Goal: Complete application form

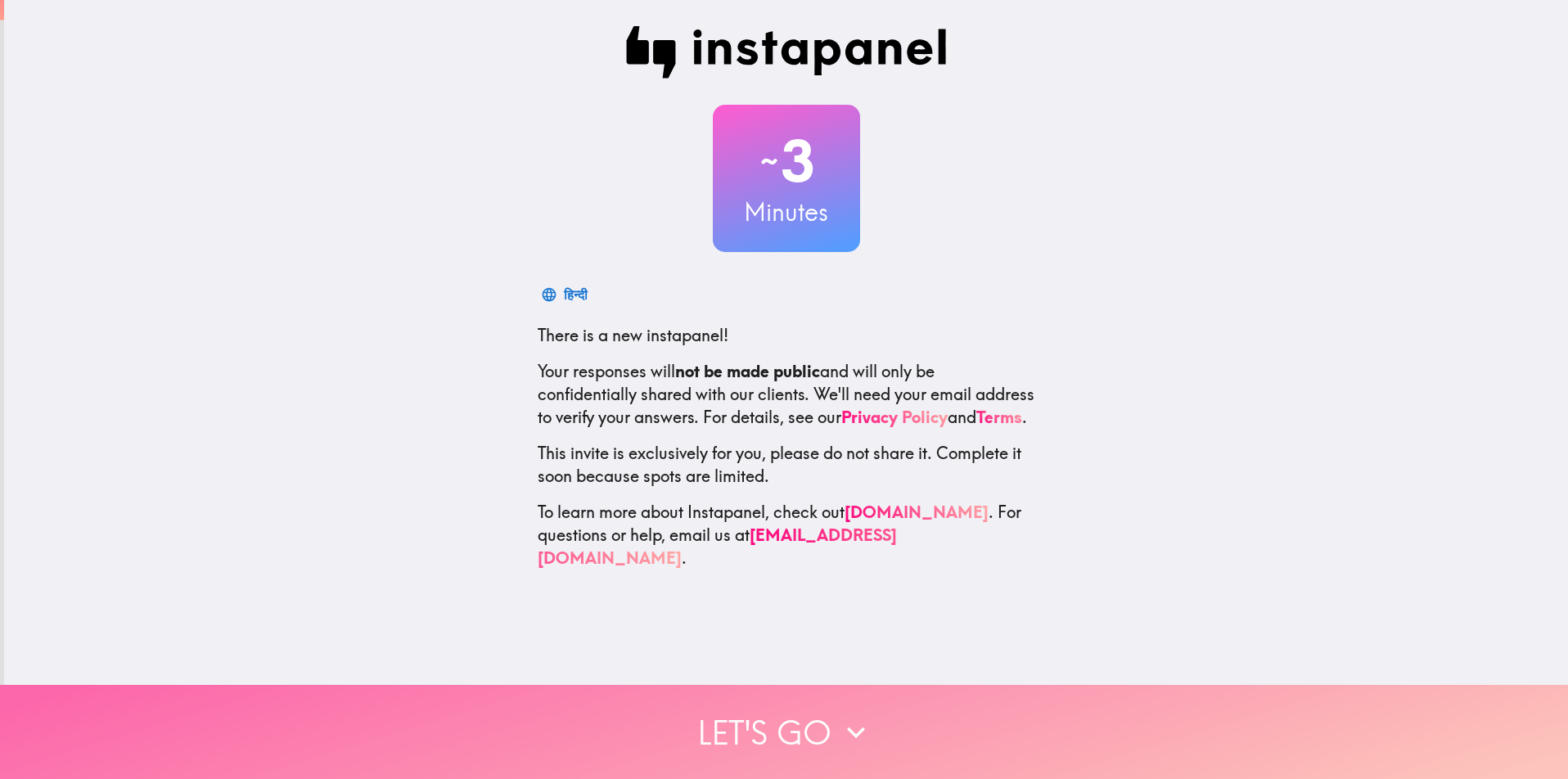
click at [847, 714] on icon "button" at bounding box center [856, 731] width 36 height 36
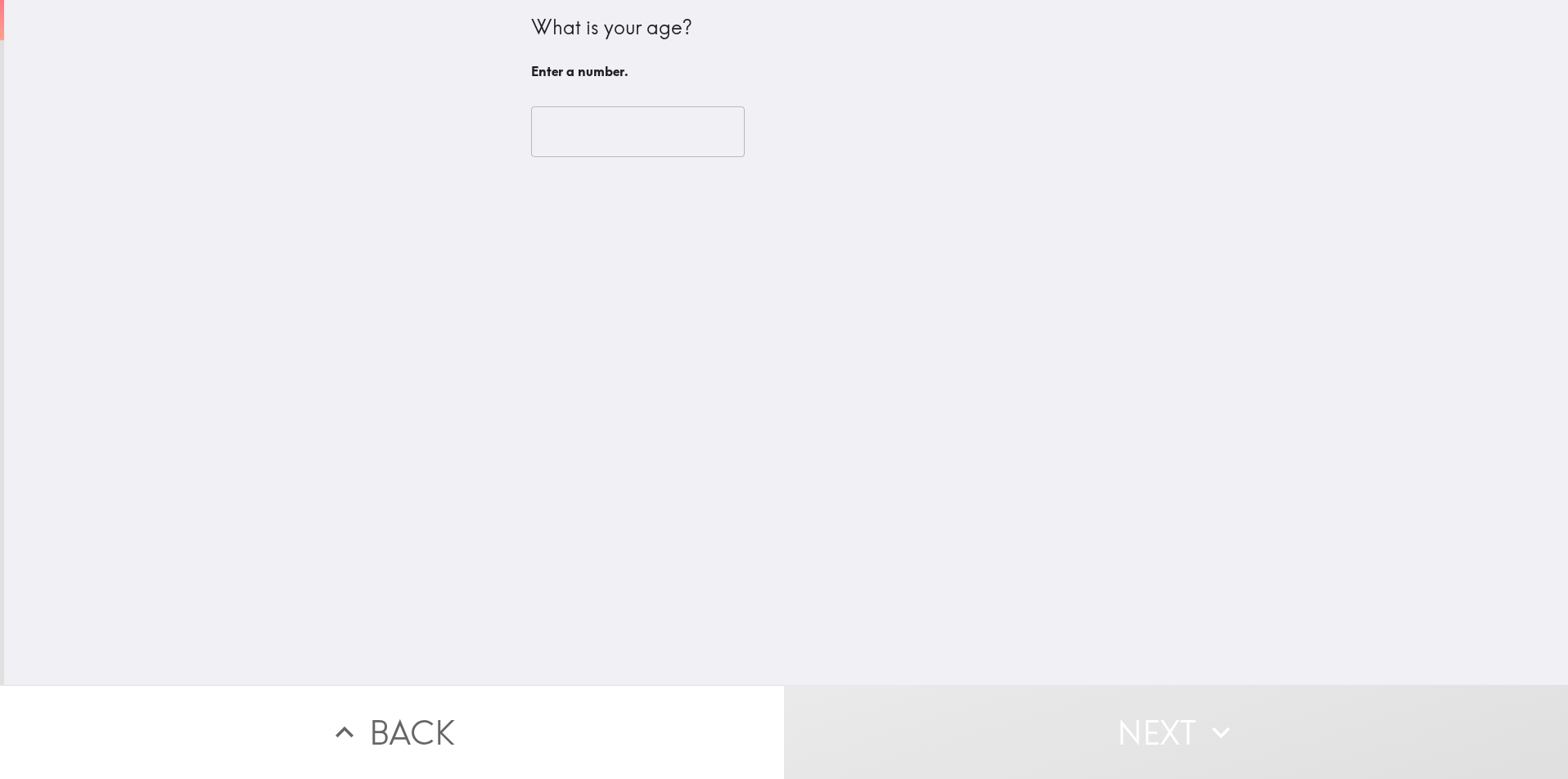
click at [577, 136] on input "number" at bounding box center [637, 131] width 213 height 51
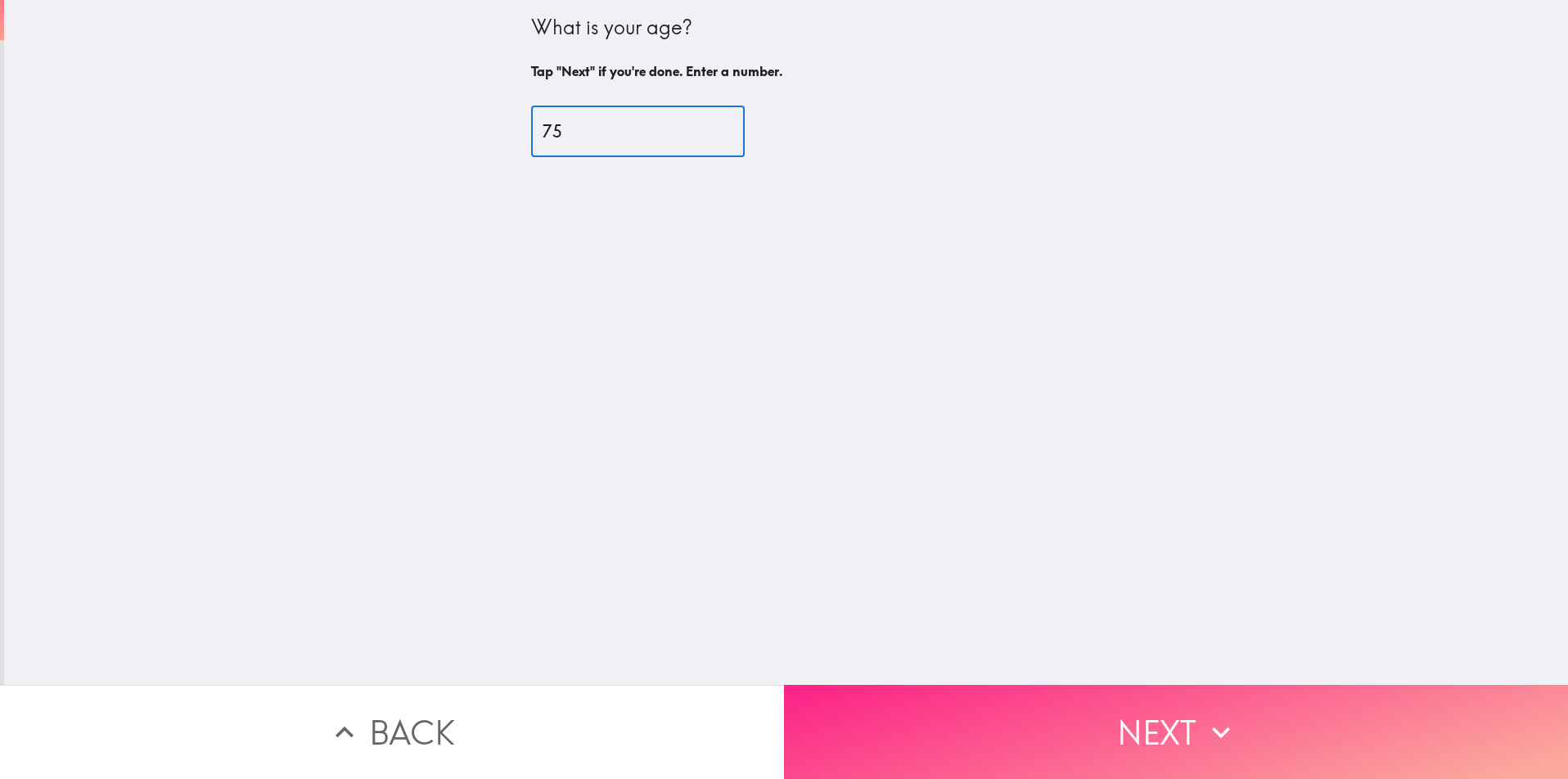
type input "75"
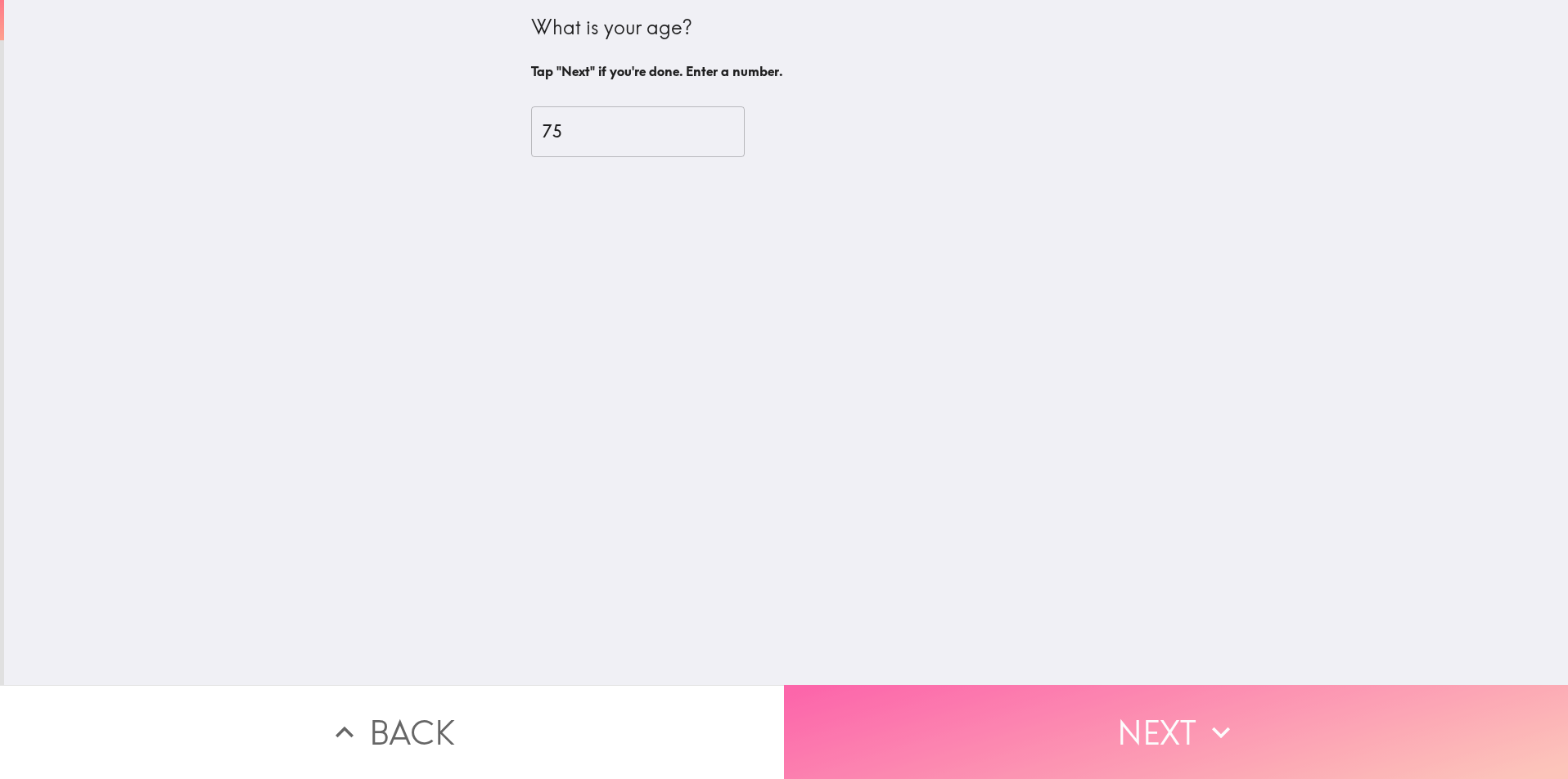
click at [1214, 719] on icon "button" at bounding box center [1221, 731] width 36 height 36
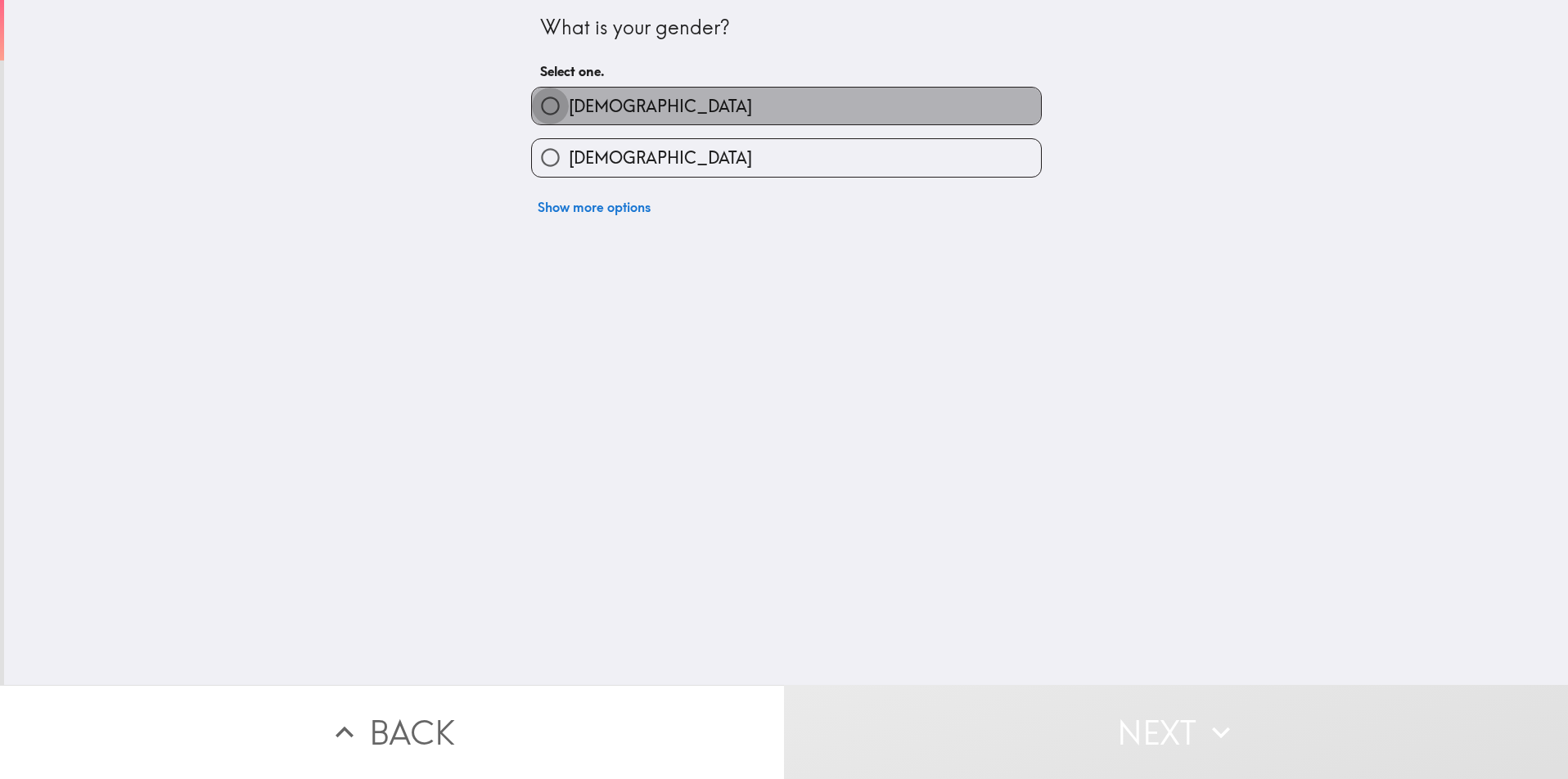
click at [544, 109] on input "[DEMOGRAPHIC_DATA]" at bounding box center [550, 106] width 37 height 37
radio input "true"
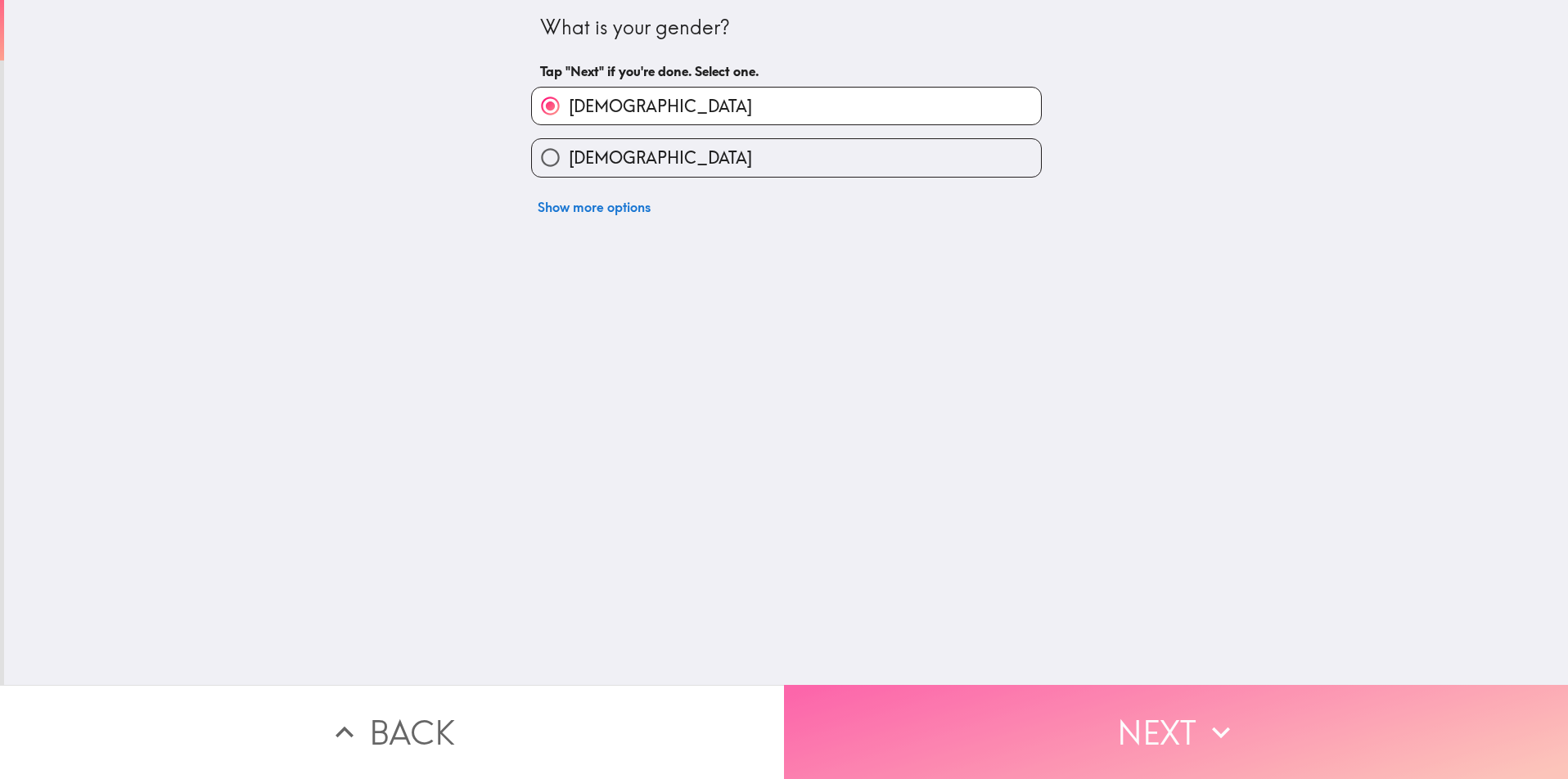
click at [1216, 714] on icon "button" at bounding box center [1221, 731] width 36 height 36
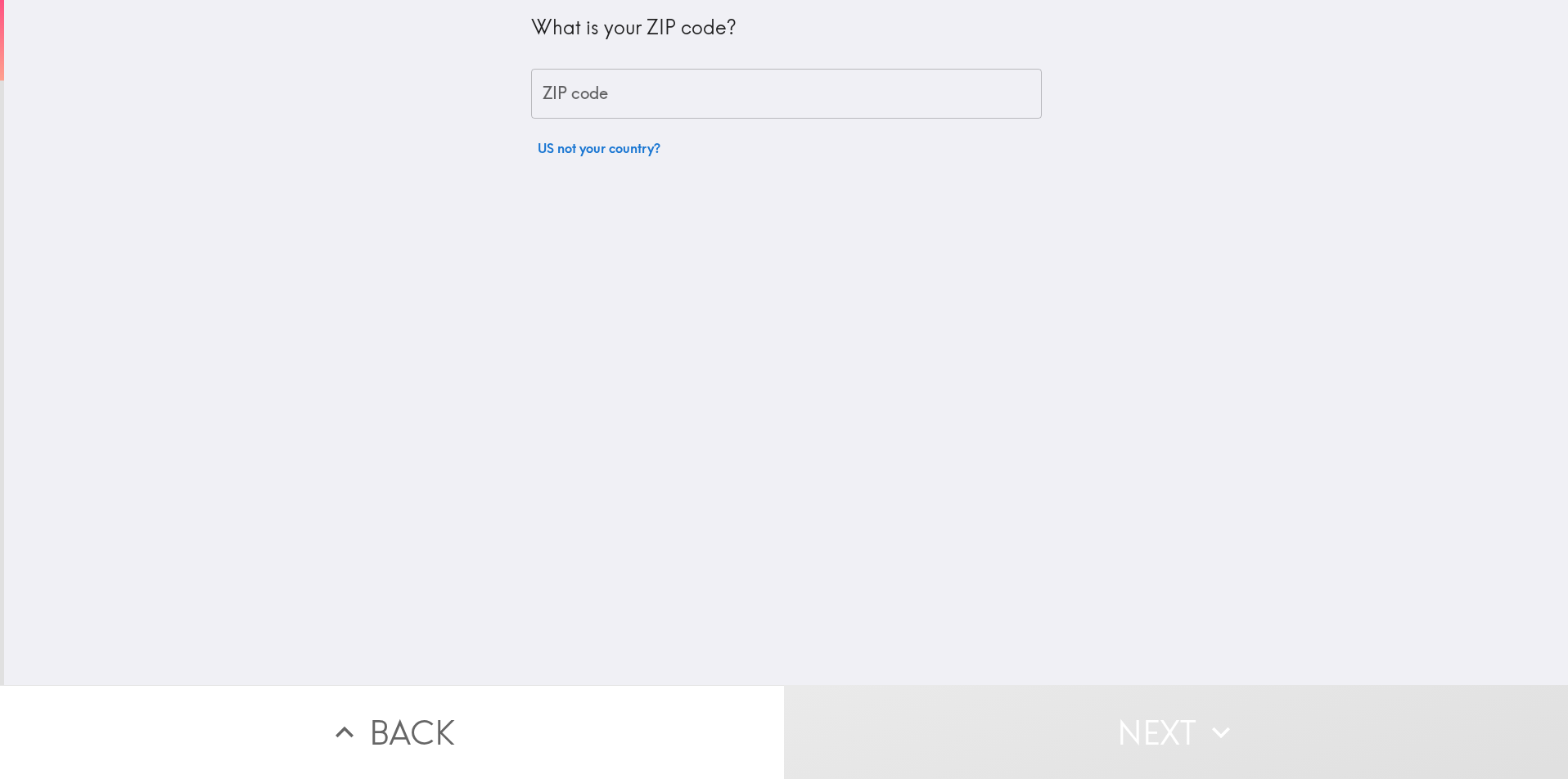
click at [619, 98] on input "ZIP code" at bounding box center [786, 94] width 511 height 51
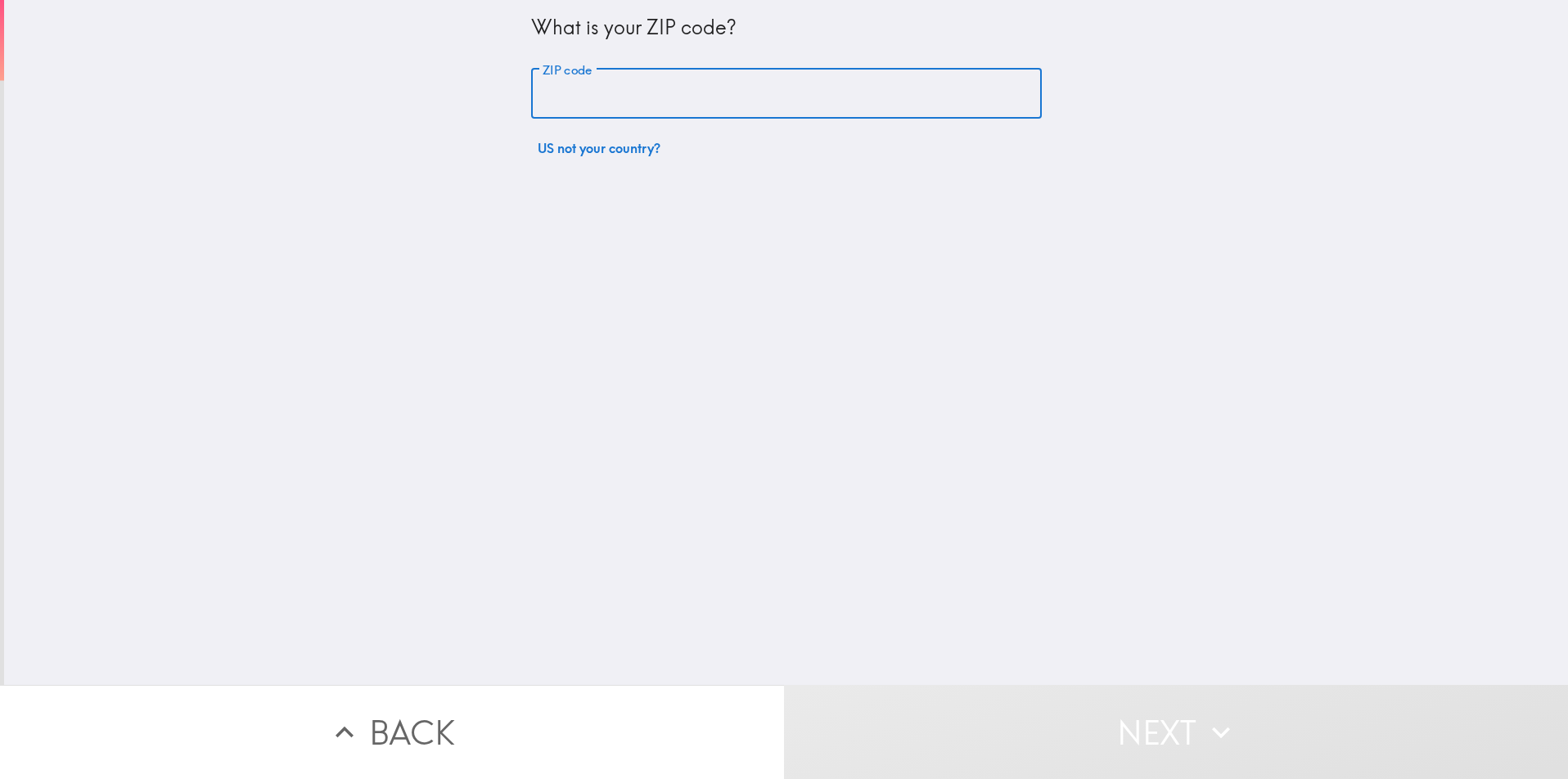
type input "80013"
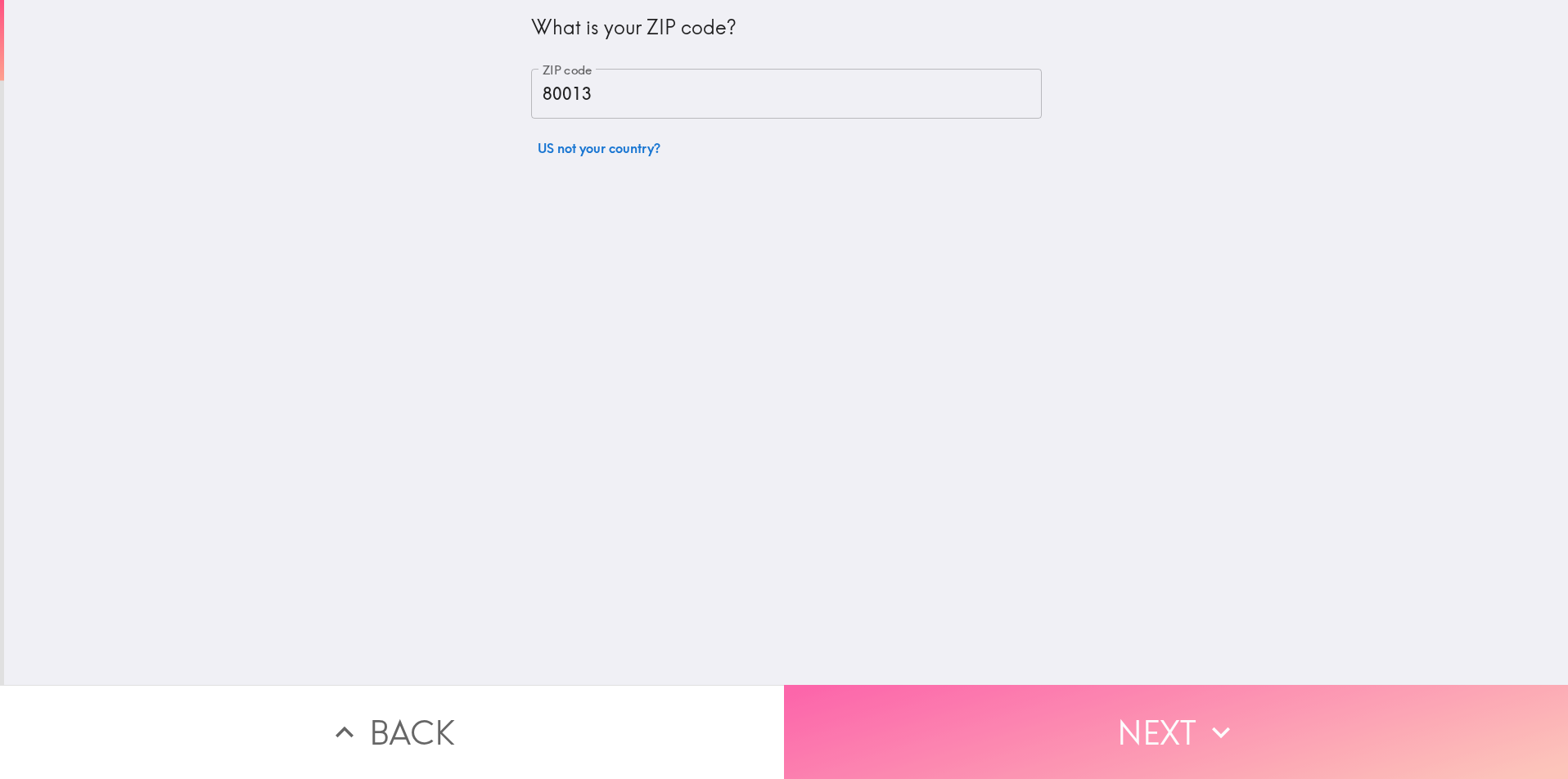
click at [1074, 698] on button "Next" at bounding box center [1175, 731] width 784 height 94
click at [1213, 719] on icon "button" at bounding box center [1221, 731] width 36 height 36
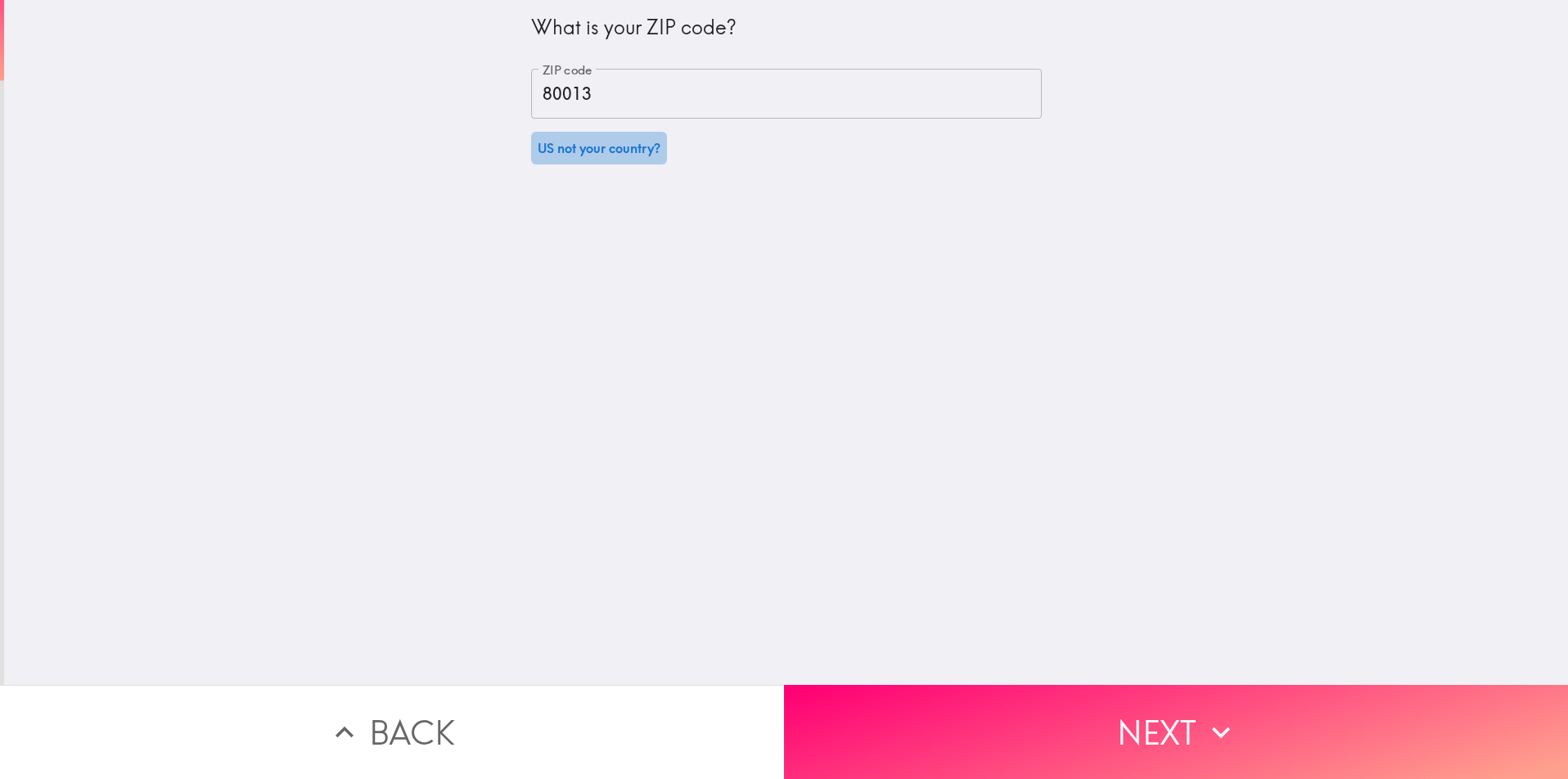
click at [583, 164] on button "US not your country?" at bounding box center [599, 147] width 136 height 33
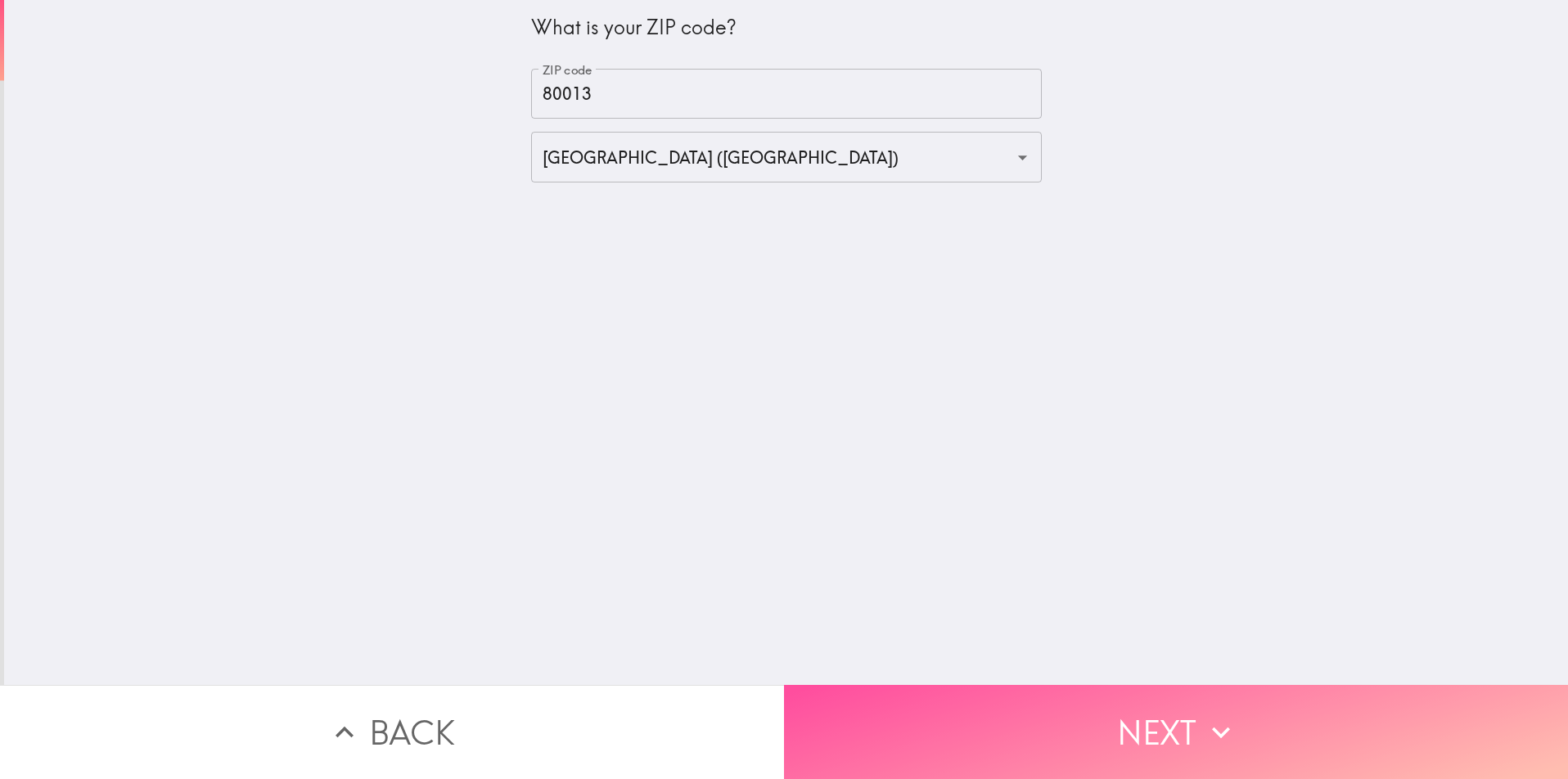
click at [1203, 716] on icon "button" at bounding box center [1221, 731] width 36 height 36
